Goal: Task Accomplishment & Management: Manage account settings

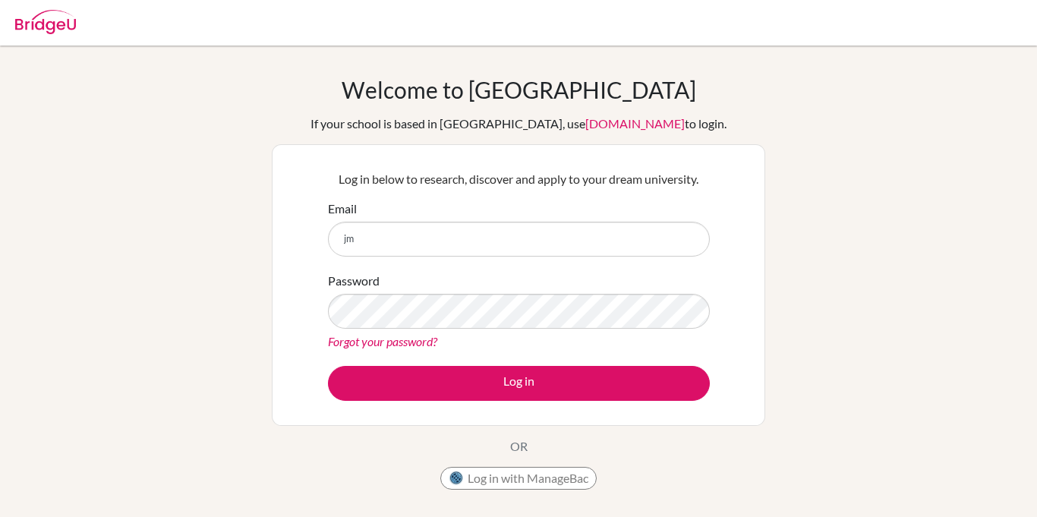
type input "j"
type input "[EMAIL_ADDRESS][DOMAIN_NAME]"
click at [425, 343] on link "Forgot your password?" at bounding box center [382, 341] width 109 height 14
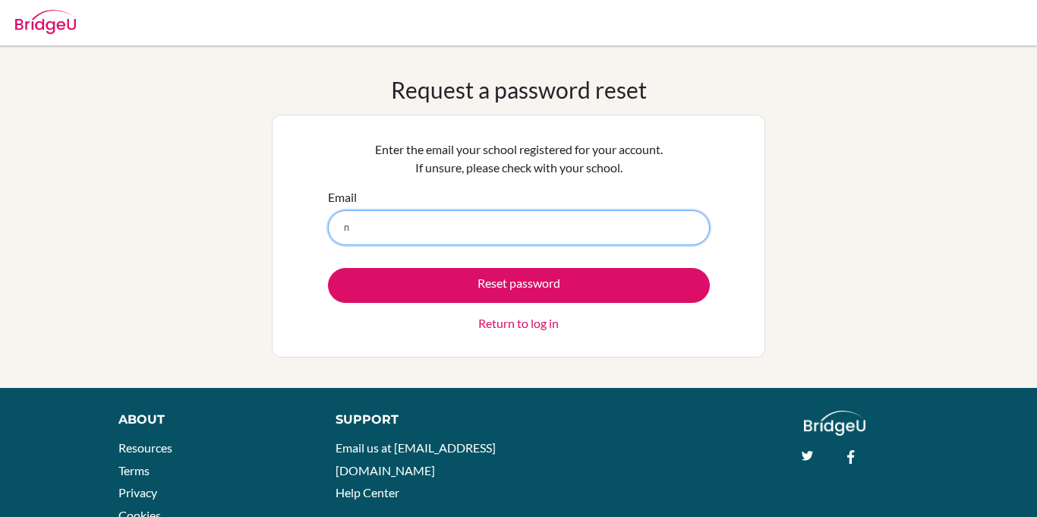
type input "nataliefrodriguez@topamail.com"
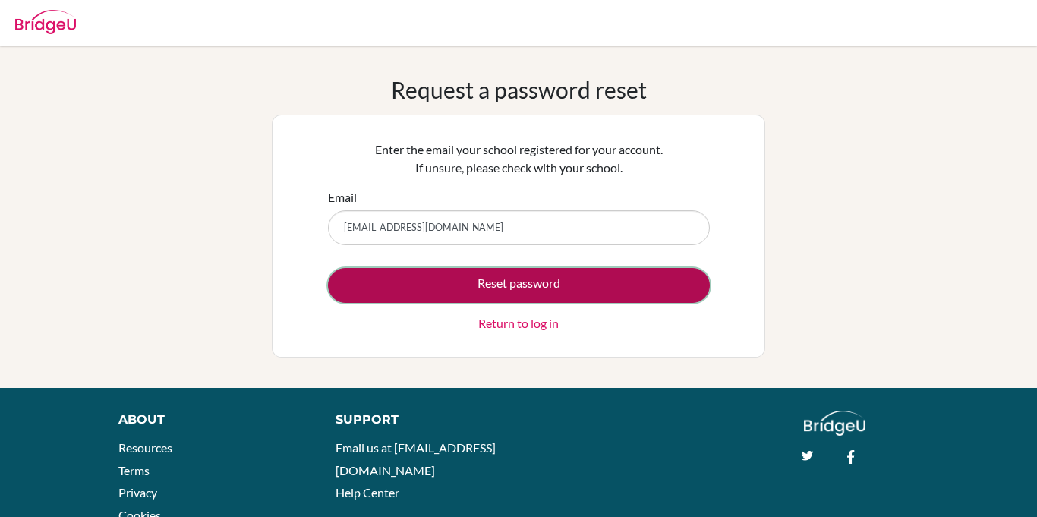
click at [484, 282] on button "Reset password" at bounding box center [519, 285] width 382 height 35
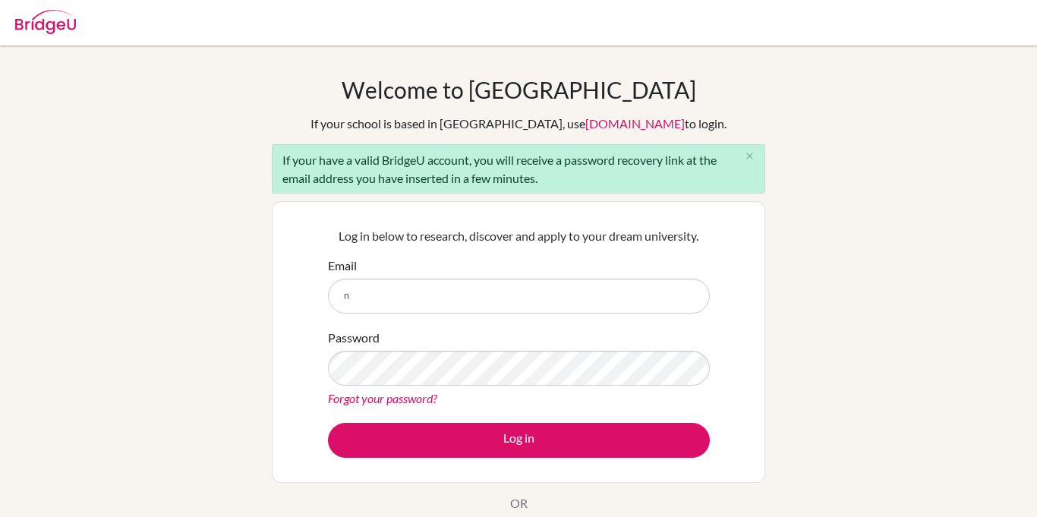
type input "[EMAIL_ADDRESS][DOMAIN_NAME]"
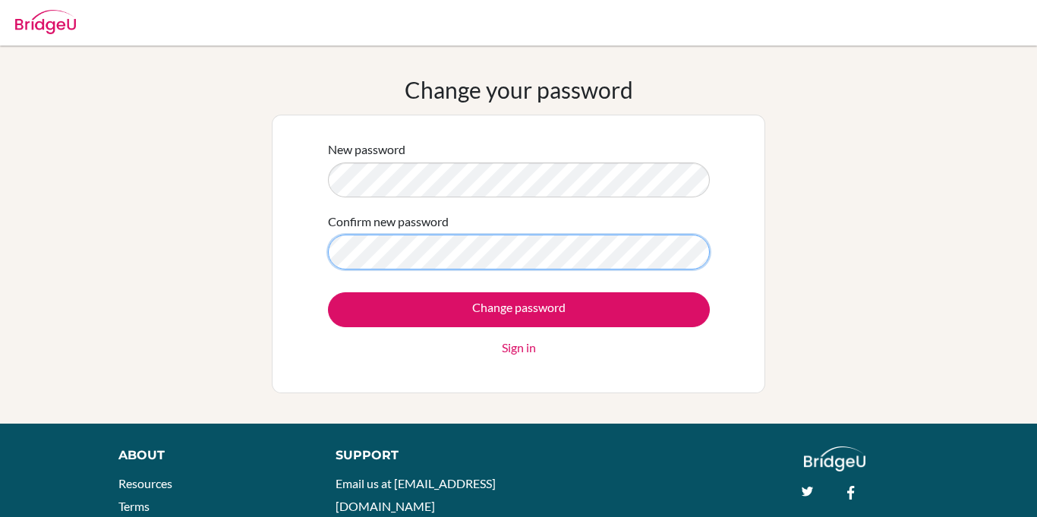
click at [328, 292] on input "Change password" at bounding box center [519, 309] width 382 height 35
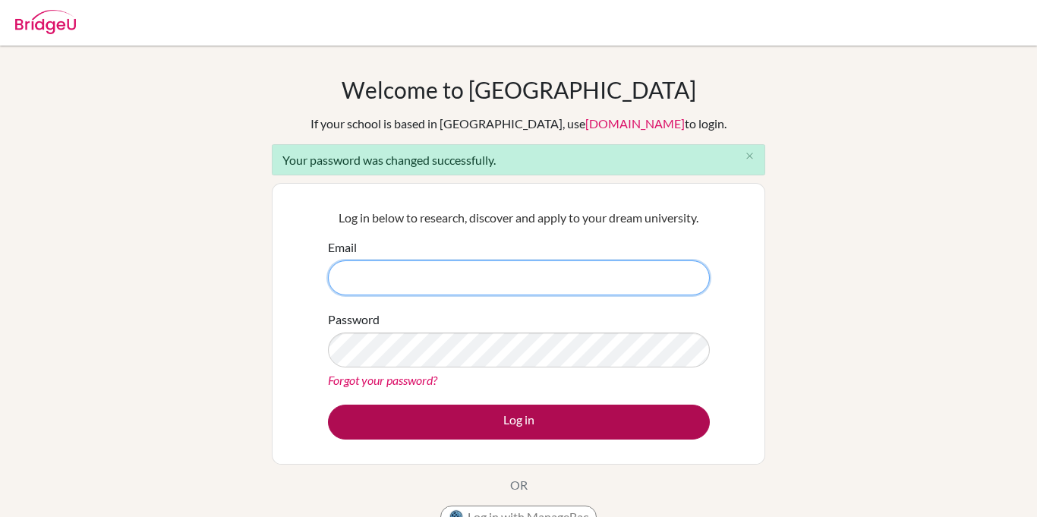
type input "[EMAIL_ADDRESS][DOMAIN_NAME]"
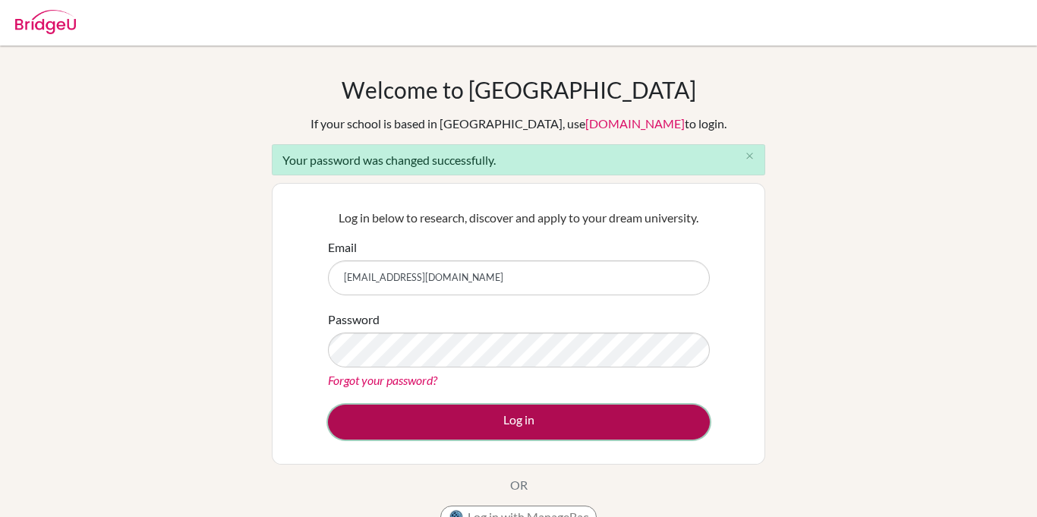
click at [580, 424] on button "Log in" at bounding box center [519, 422] width 382 height 35
